Goal: Information Seeking & Learning: Learn about a topic

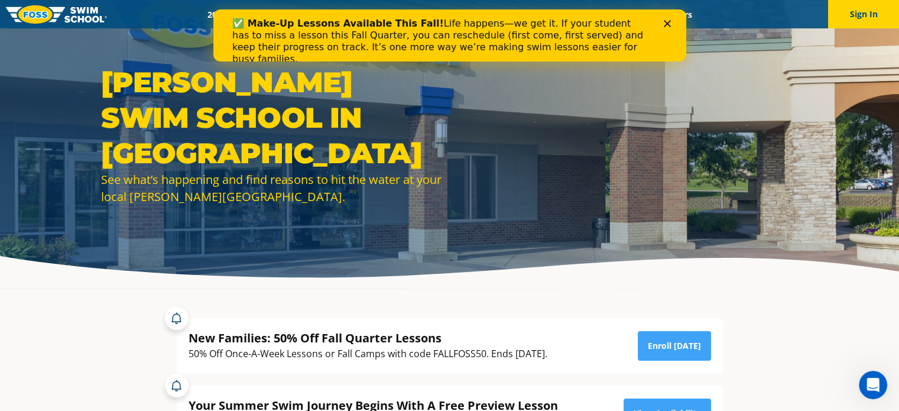
click at [668, 23] on icon "Close" at bounding box center [666, 23] width 7 height 7
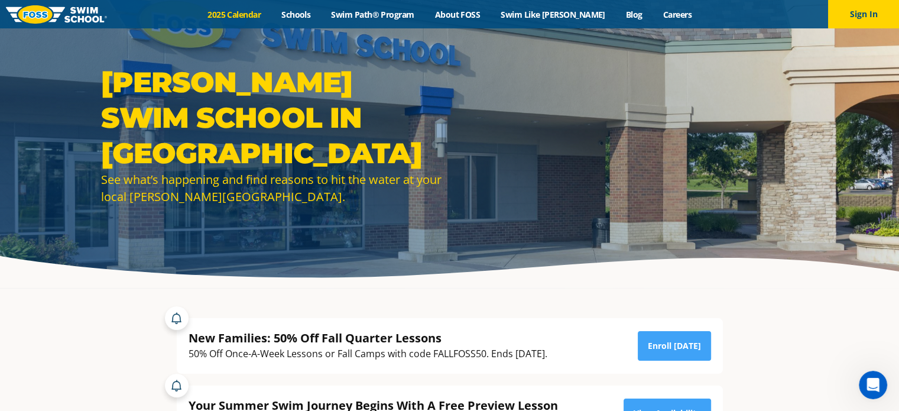
click at [249, 16] on link "2025 Calendar" at bounding box center [234, 14] width 74 height 11
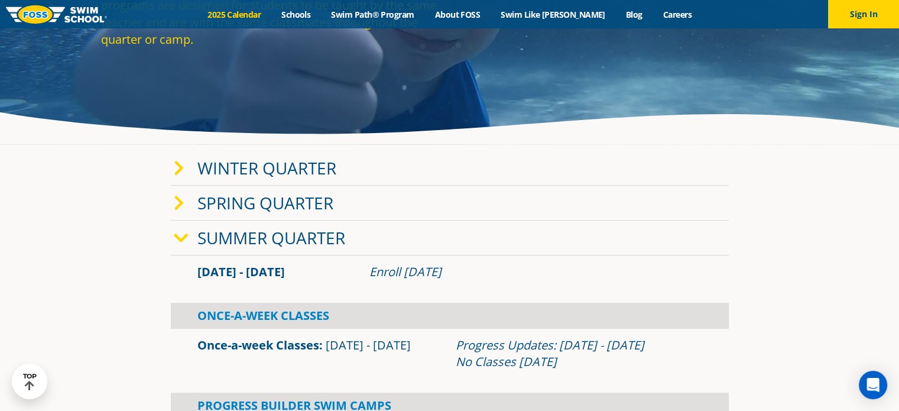
scroll to position [118, 0]
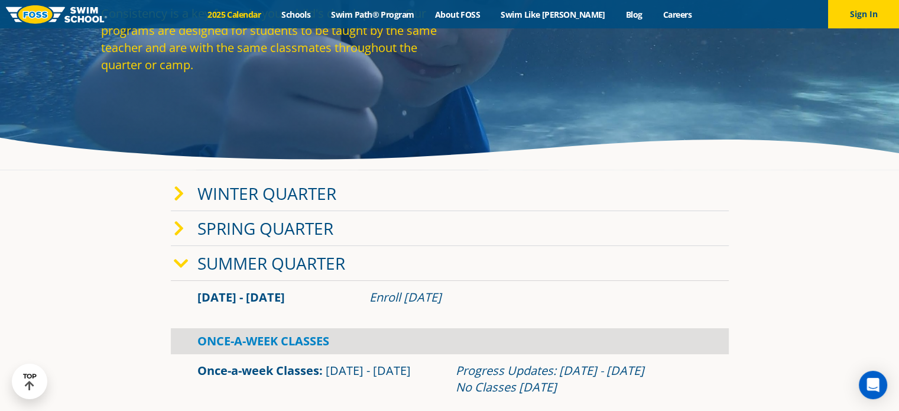
click at [175, 186] on icon at bounding box center [179, 194] width 11 height 17
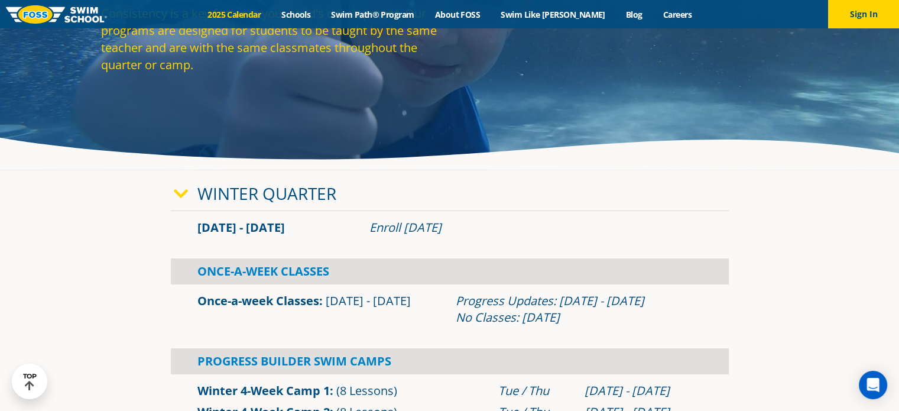
click at [184, 195] on icon at bounding box center [181, 194] width 15 height 17
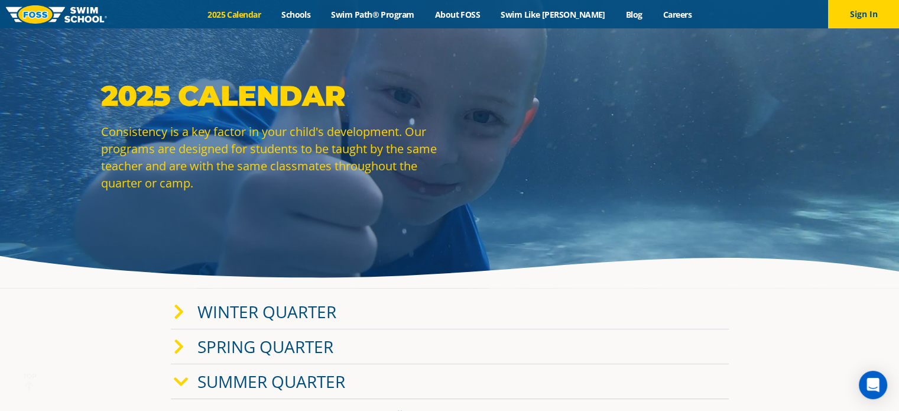
scroll to position [236, 0]
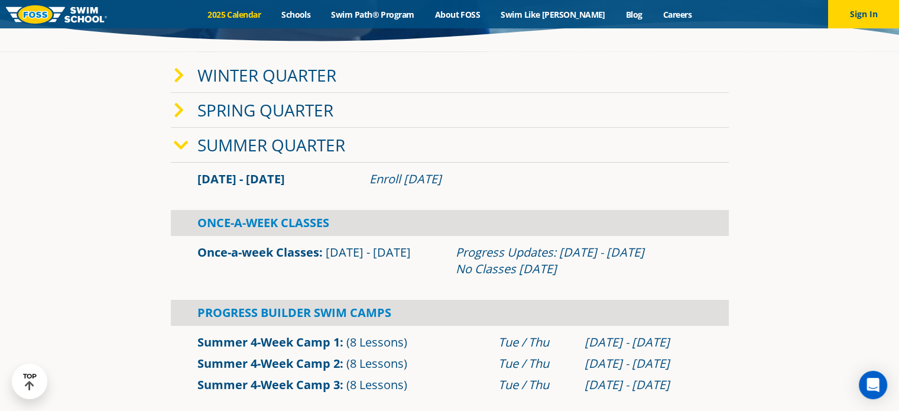
click at [179, 144] on icon at bounding box center [181, 145] width 15 height 17
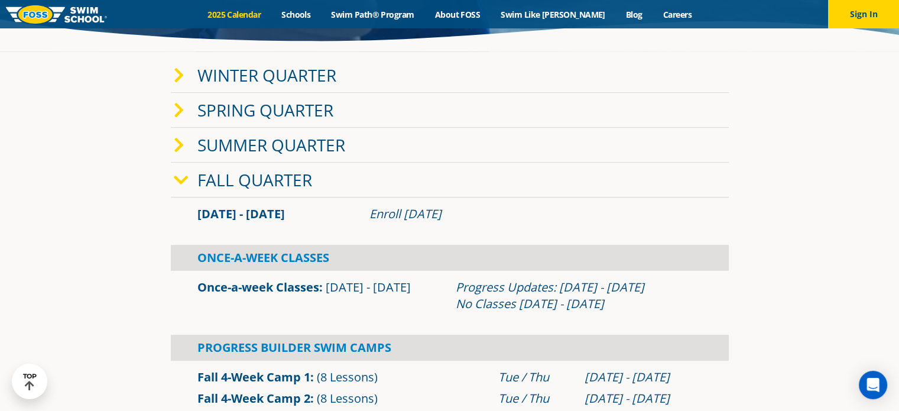
click at [180, 176] on icon at bounding box center [181, 180] width 15 height 17
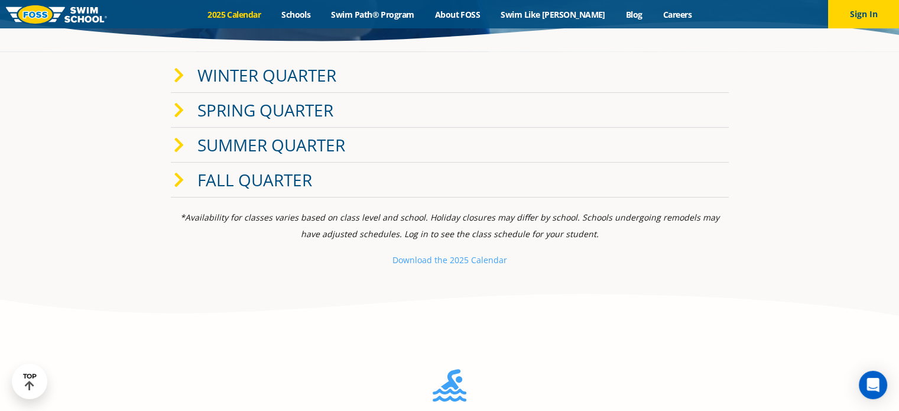
click at [180, 176] on icon at bounding box center [179, 180] width 11 height 17
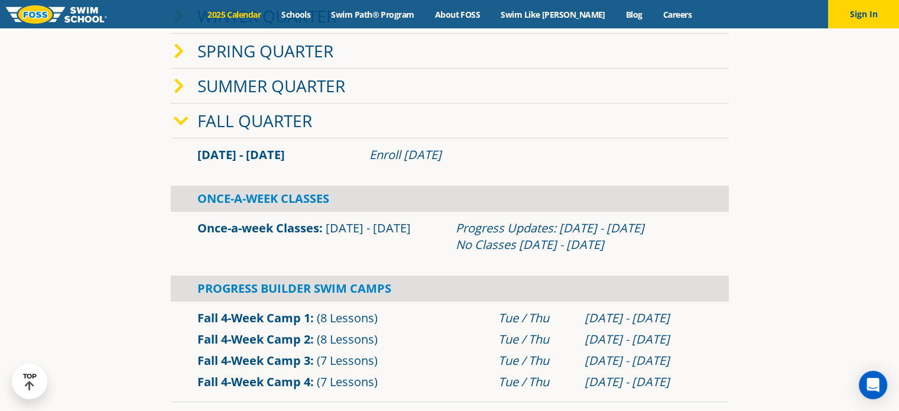
scroll to position [414, 0]
